Goal: Information Seeking & Learning: Learn about a topic

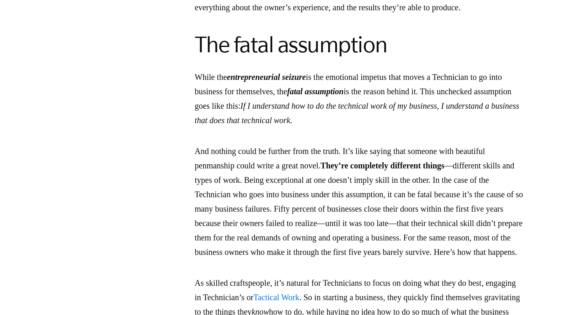
scroll to position [1976, 0]
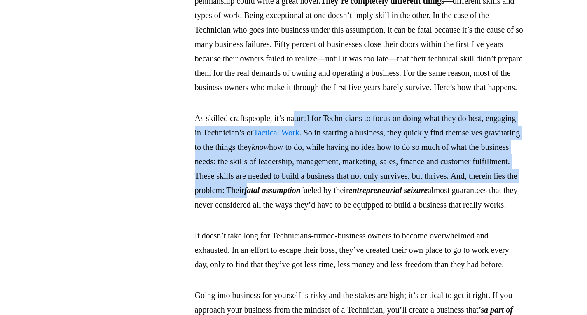
drag, startPoint x: 301, startPoint y: 173, endPoint x: 427, endPoint y: 250, distance: 147.7
click at [427, 212] on p "As skilled craftspeople, it’s natural for Technicians to focus on doing what th…" at bounding box center [359, 161] width 329 height 101
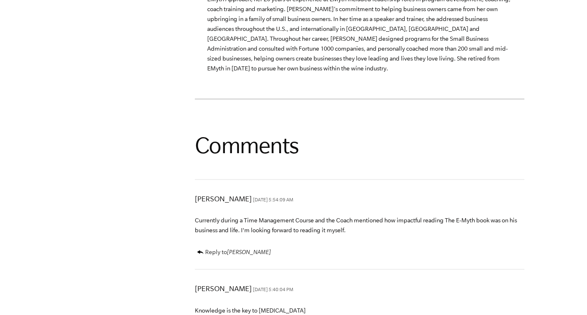
scroll to position [2965, 0]
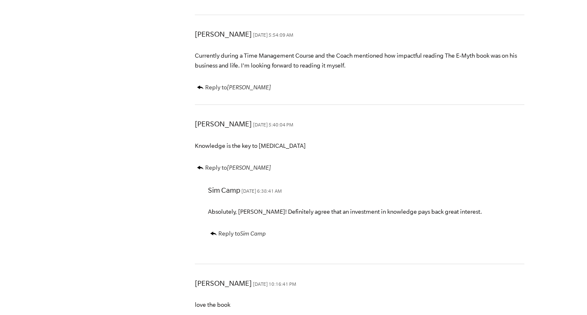
click at [236, 70] on p "Currently during a Time Management Course and the Coach mentioned how impactful…" at bounding box center [359, 61] width 329 height 20
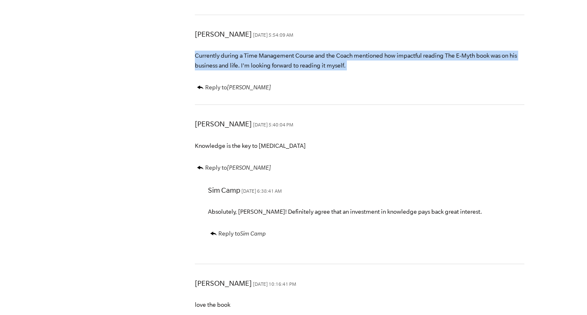
click at [236, 70] on p "Currently during a Time Management Course and the Coach mentioned how impactful…" at bounding box center [359, 61] width 329 height 20
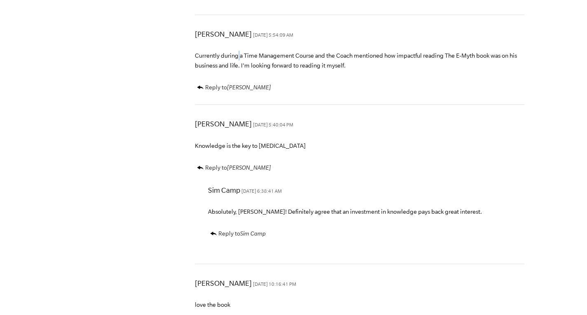
click at [236, 70] on p "Currently during a Time Management Course and the Coach mentioned how impactful…" at bounding box center [359, 61] width 329 height 20
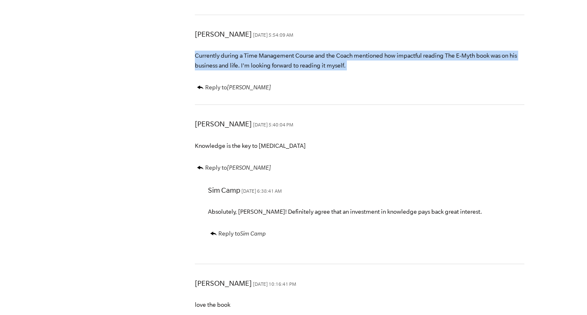
click at [236, 70] on p "Currently during a Time Management Course and the Coach mentioned how impactful…" at bounding box center [359, 61] width 329 height 20
